Goal: Task Accomplishment & Management: Manage account settings

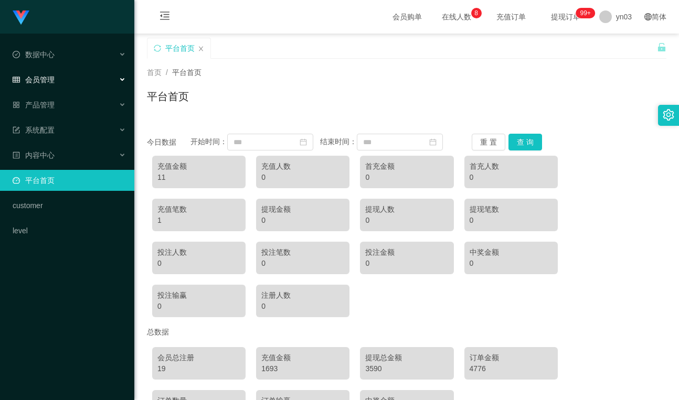
click at [57, 82] on div "会员管理" at bounding box center [67, 79] width 134 height 21
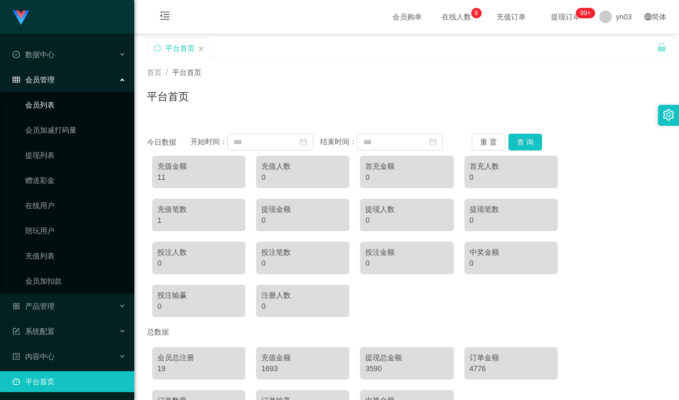
click at [47, 102] on link "会员列表" at bounding box center [75, 104] width 101 height 21
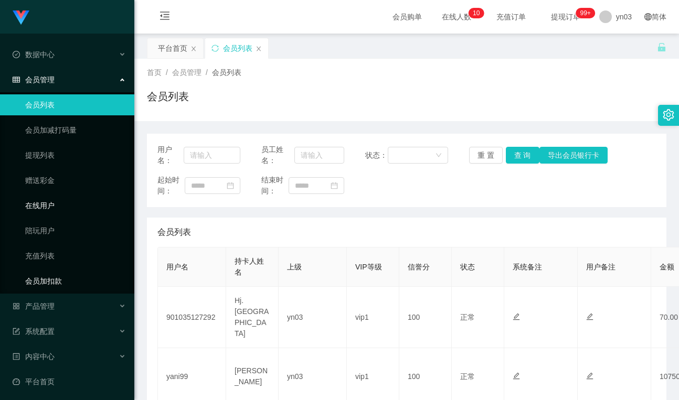
scroll to position [53, 0]
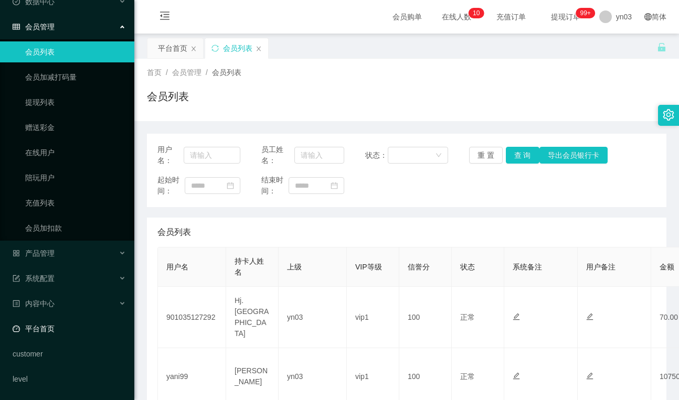
click at [59, 330] on link "平台首页" at bounding box center [69, 329] width 113 height 21
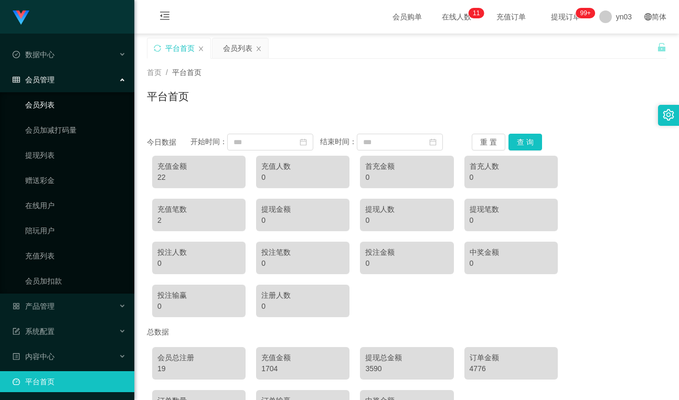
click at [51, 107] on link "会员列表" at bounding box center [75, 104] width 101 height 21
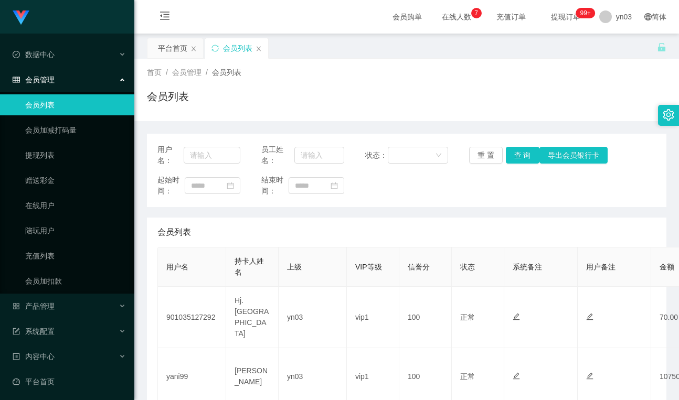
click at [342, 63] on div "首页 / 会员管理 / 会员列表 / 会员列表" at bounding box center [406, 90] width 545 height 62
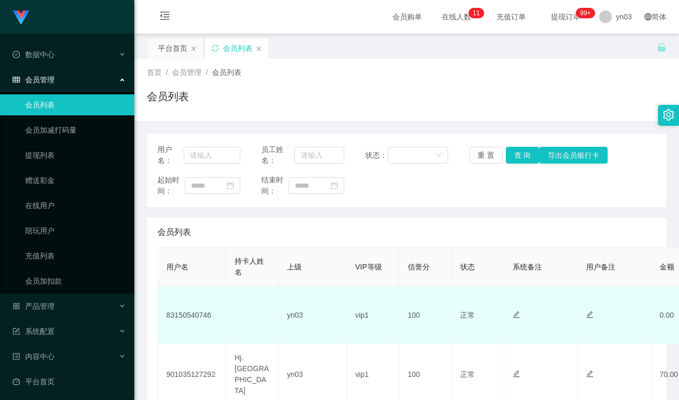
click at [192, 322] on td "83150540746" at bounding box center [192, 315] width 68 height 57
click at [200, 314] on td "83150540746" at bounding box center [192, 315] width 68 height 57
copy td "83150540746"
click at [205, 318] on td "081995348333" at bounding box center [192, 315] width 68 height 57
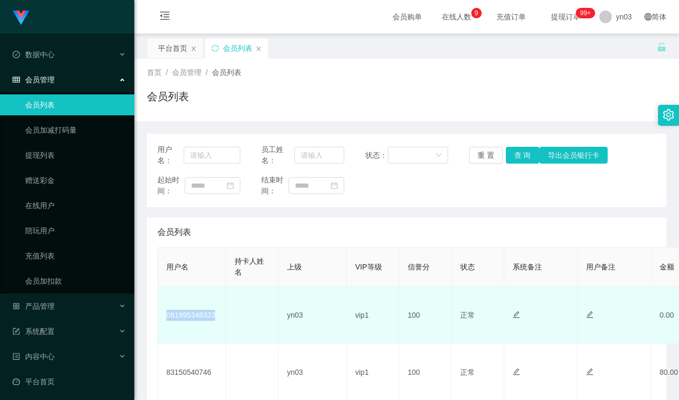
click at [205, 318] on td "081995348333" at bounding box center [192, 315] width 68 height 57
copy td "081995348333"
